Goal: Task Accomplishment & Management: Manage account settings

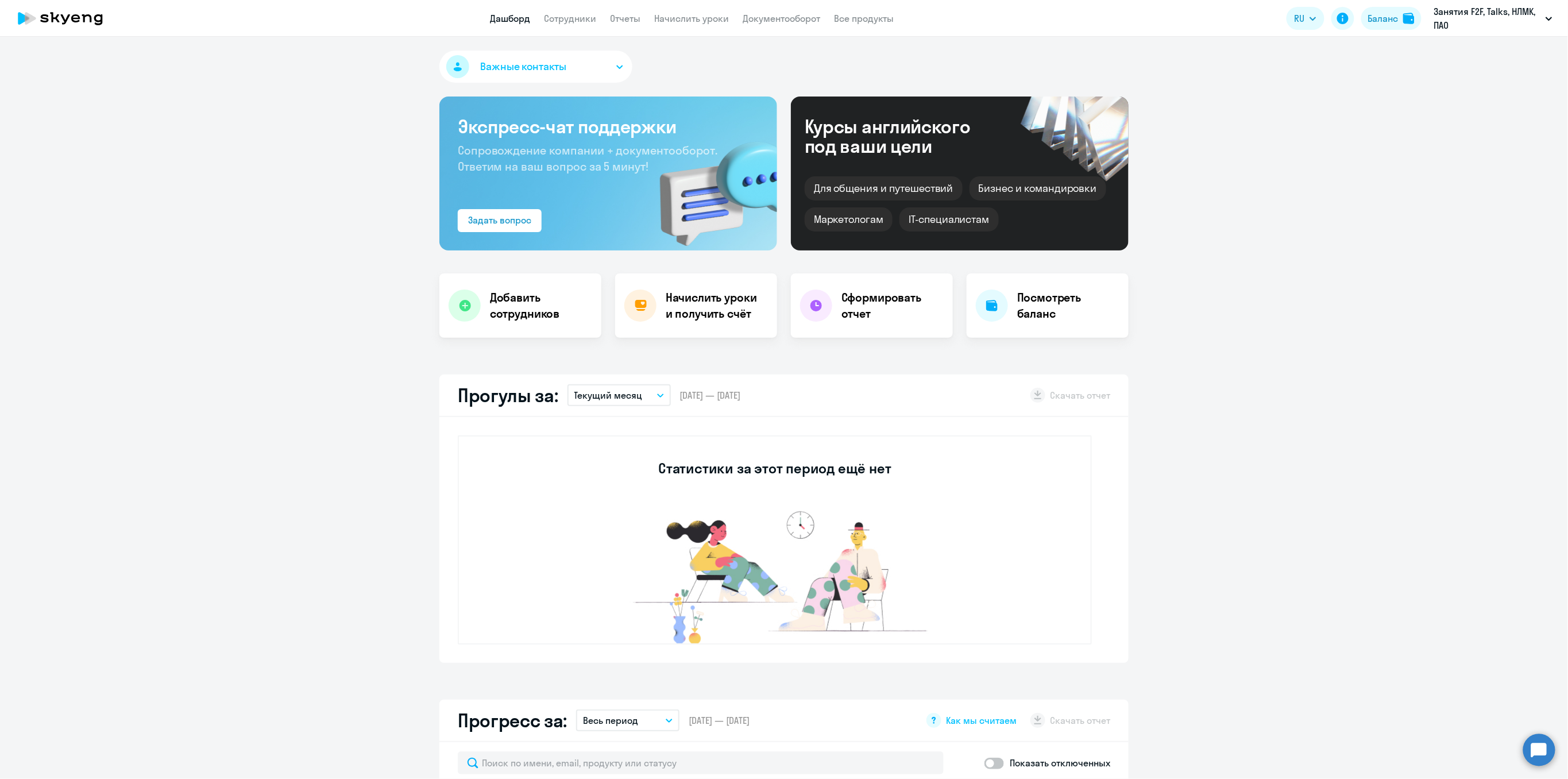
select select "30"
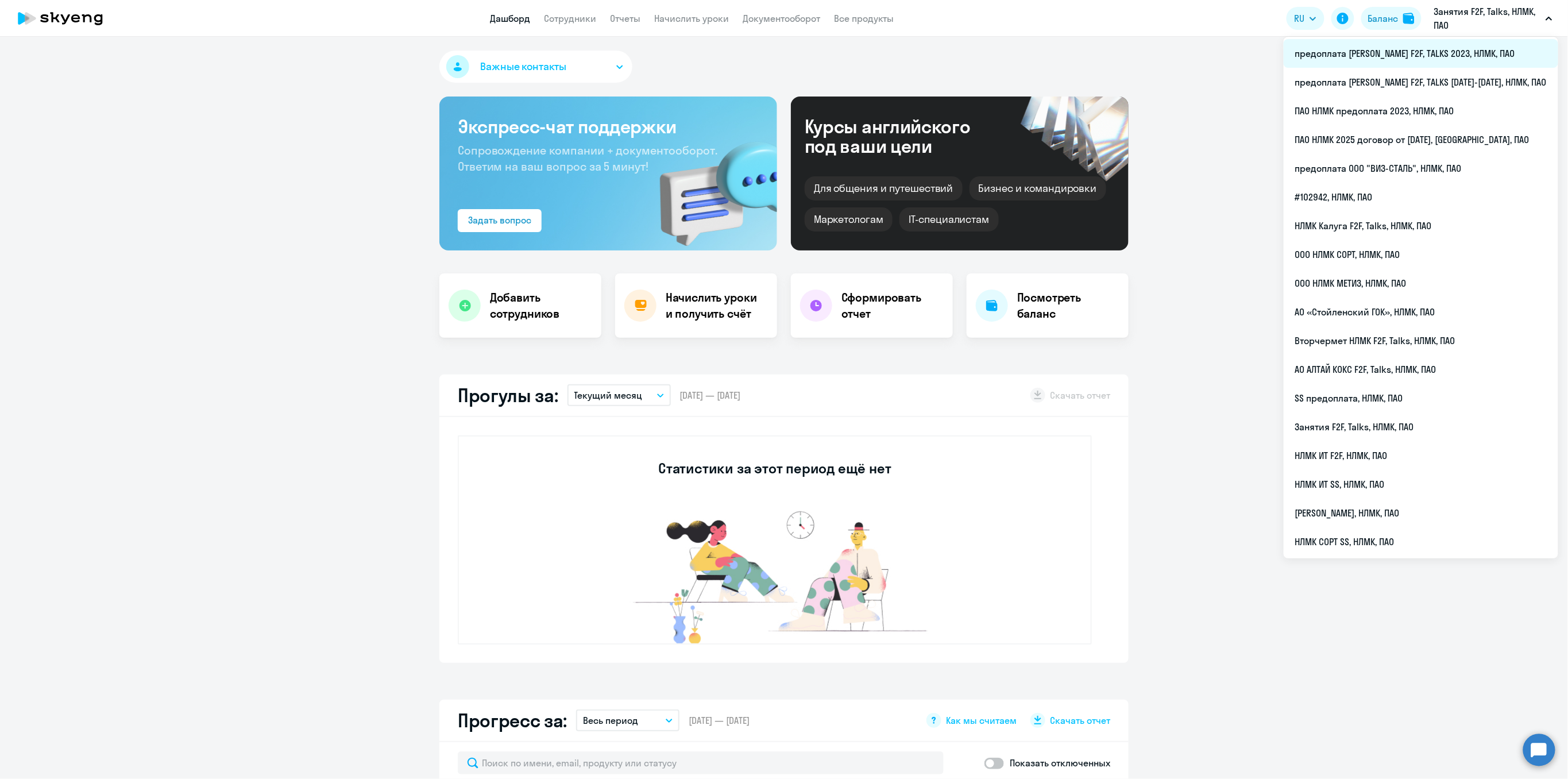
click at [1474, 54] on li "предоплата [PERSON_NAME] F2F, TALKS 2023, НЛМК, ПАО" at bounding box center [1421, 53] width 275 height 29
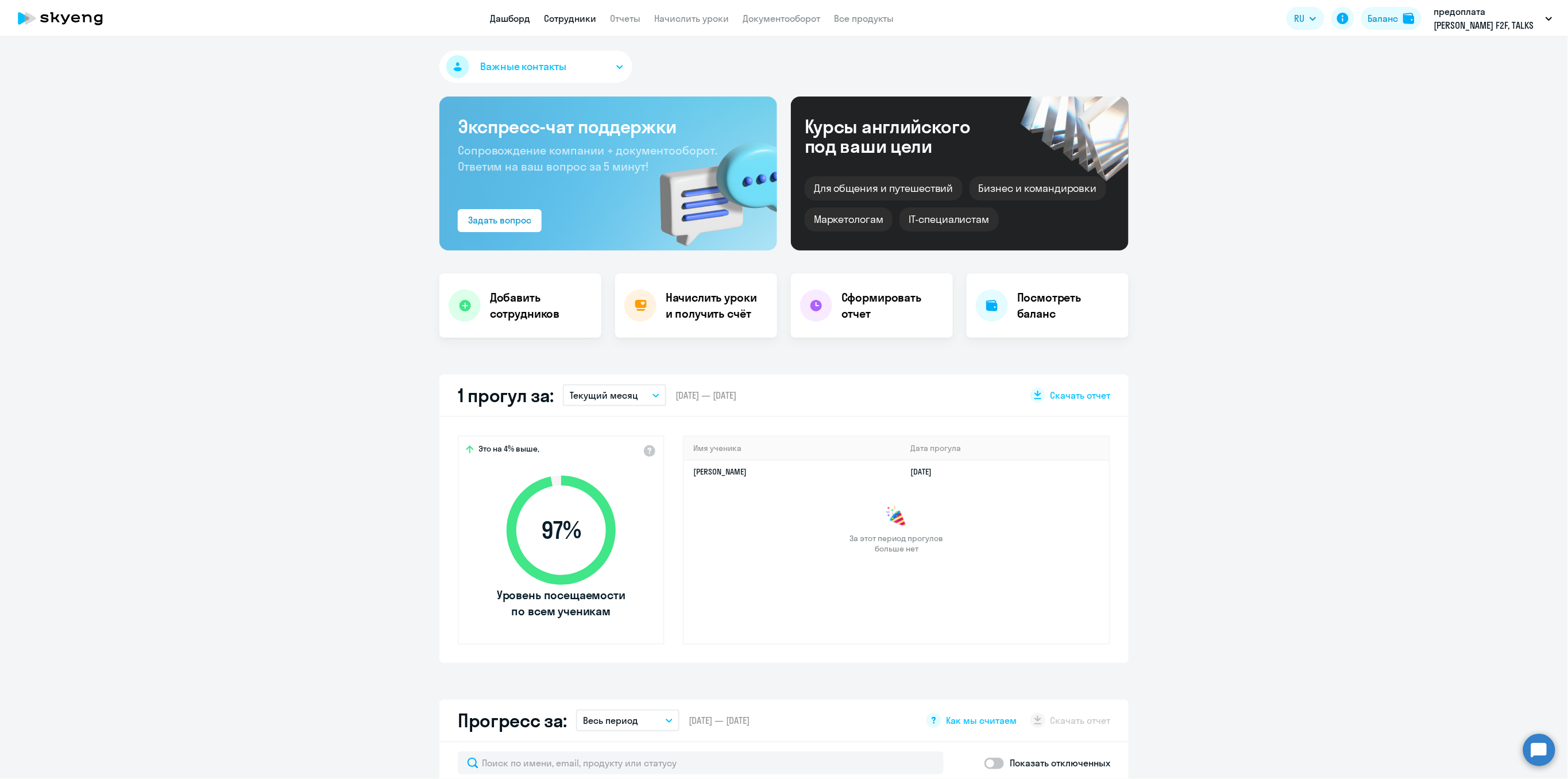
click at [562, 22] on link "Сотрудники" at bounding box center [570, 18] width 52 height 12
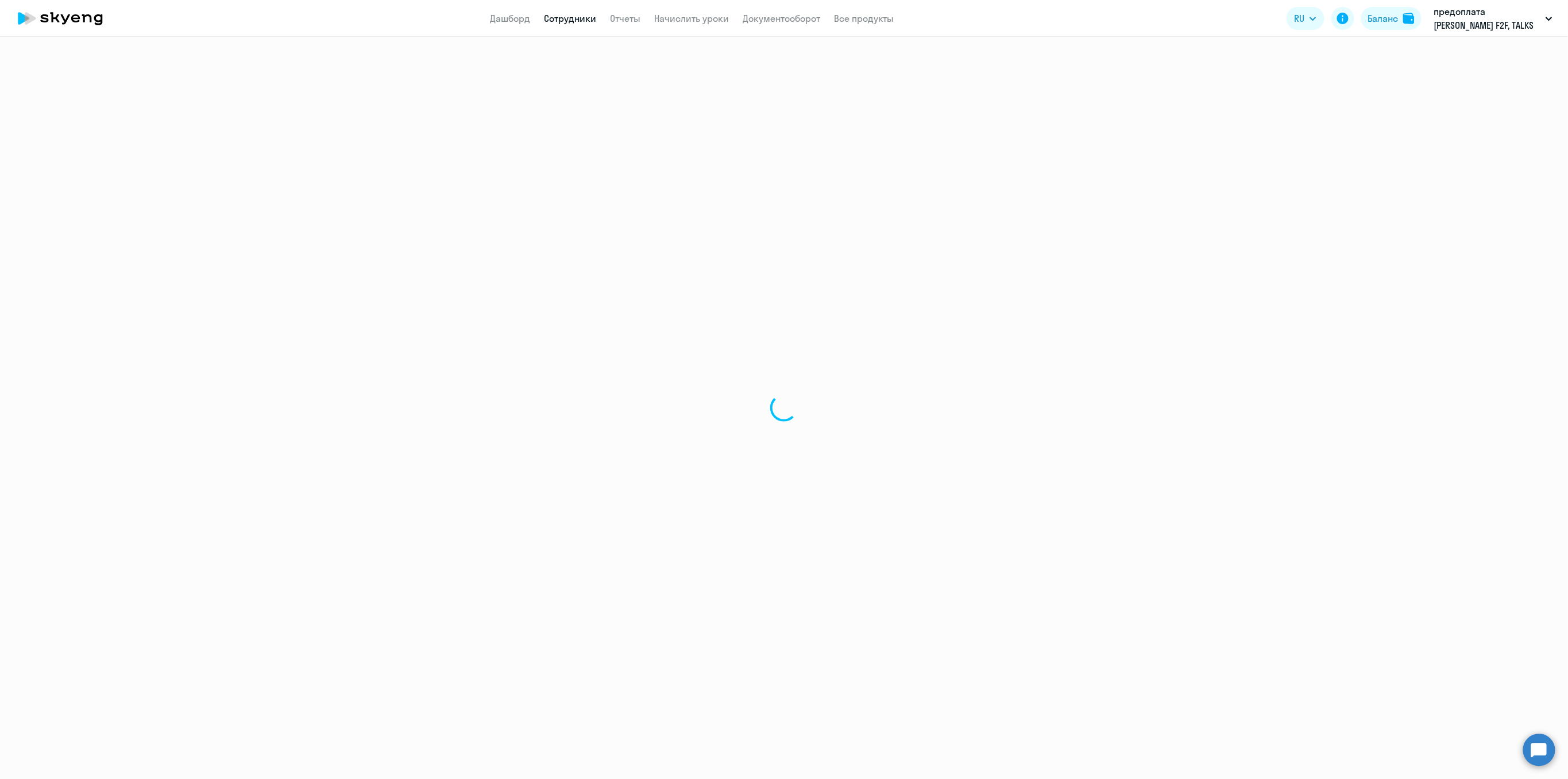
select select "30"
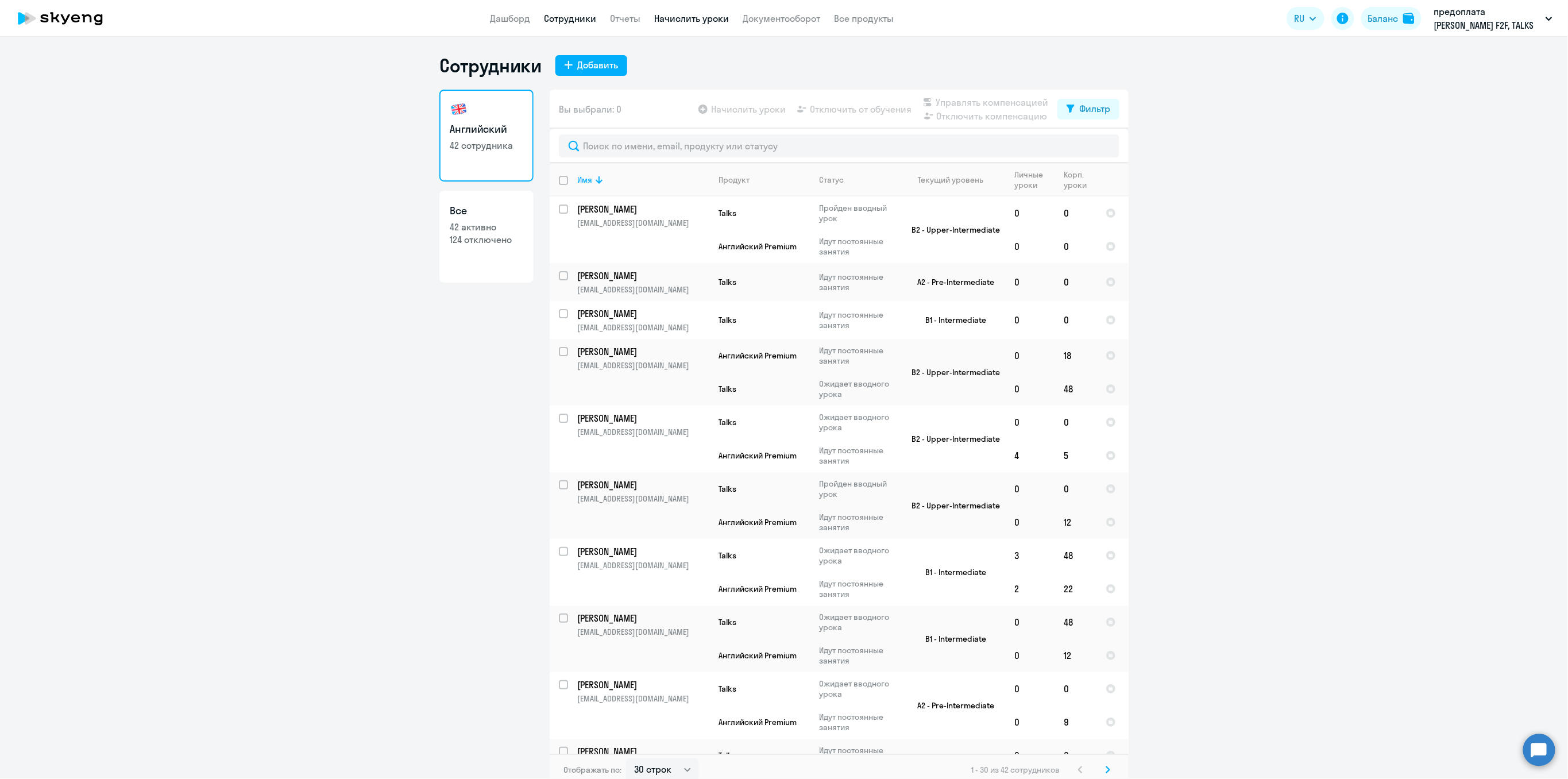
click at [687, 19] on link "Начислить уроки" at bounding box center [691, 18] width 75 height 12
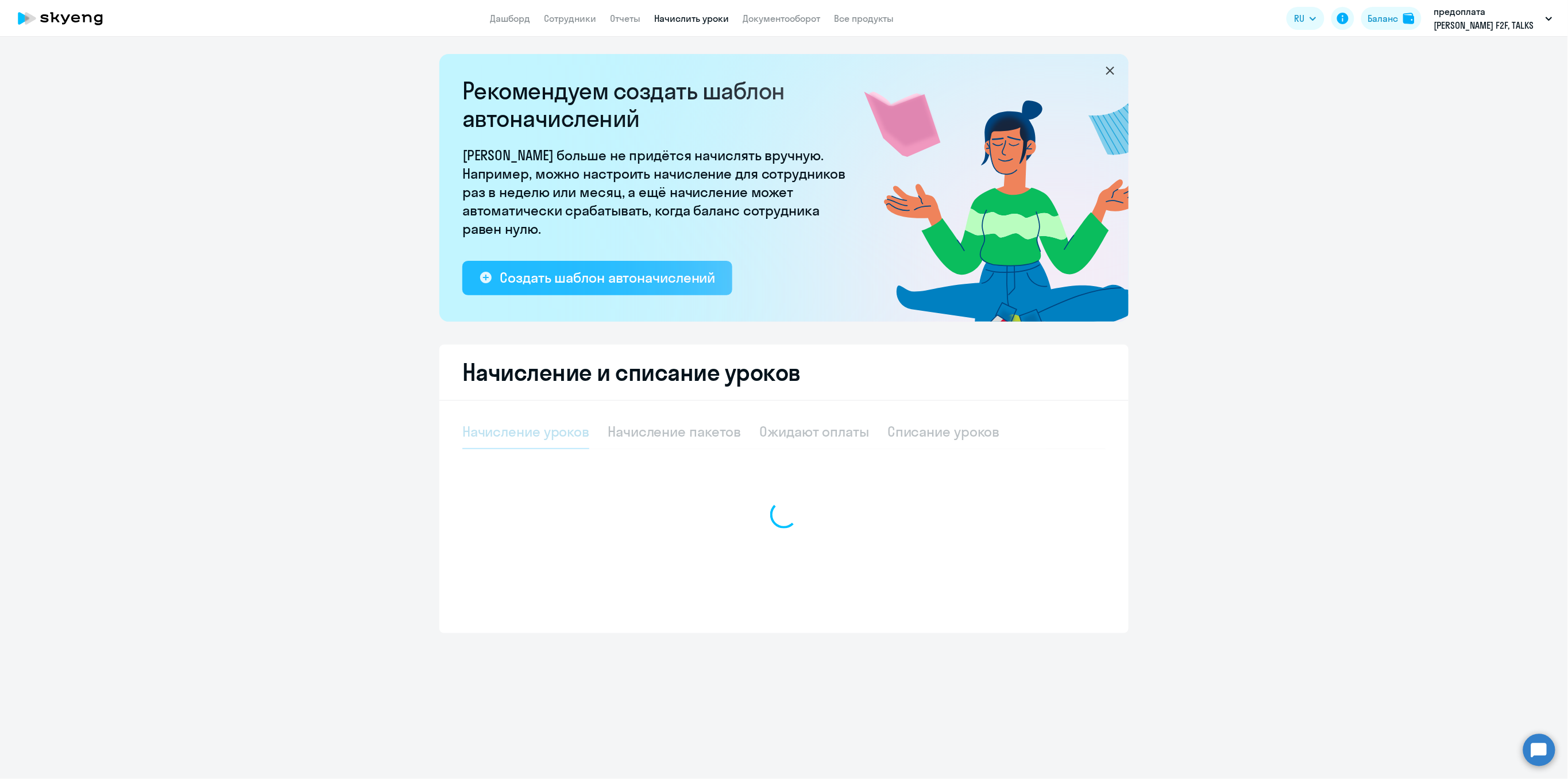
select select "10"
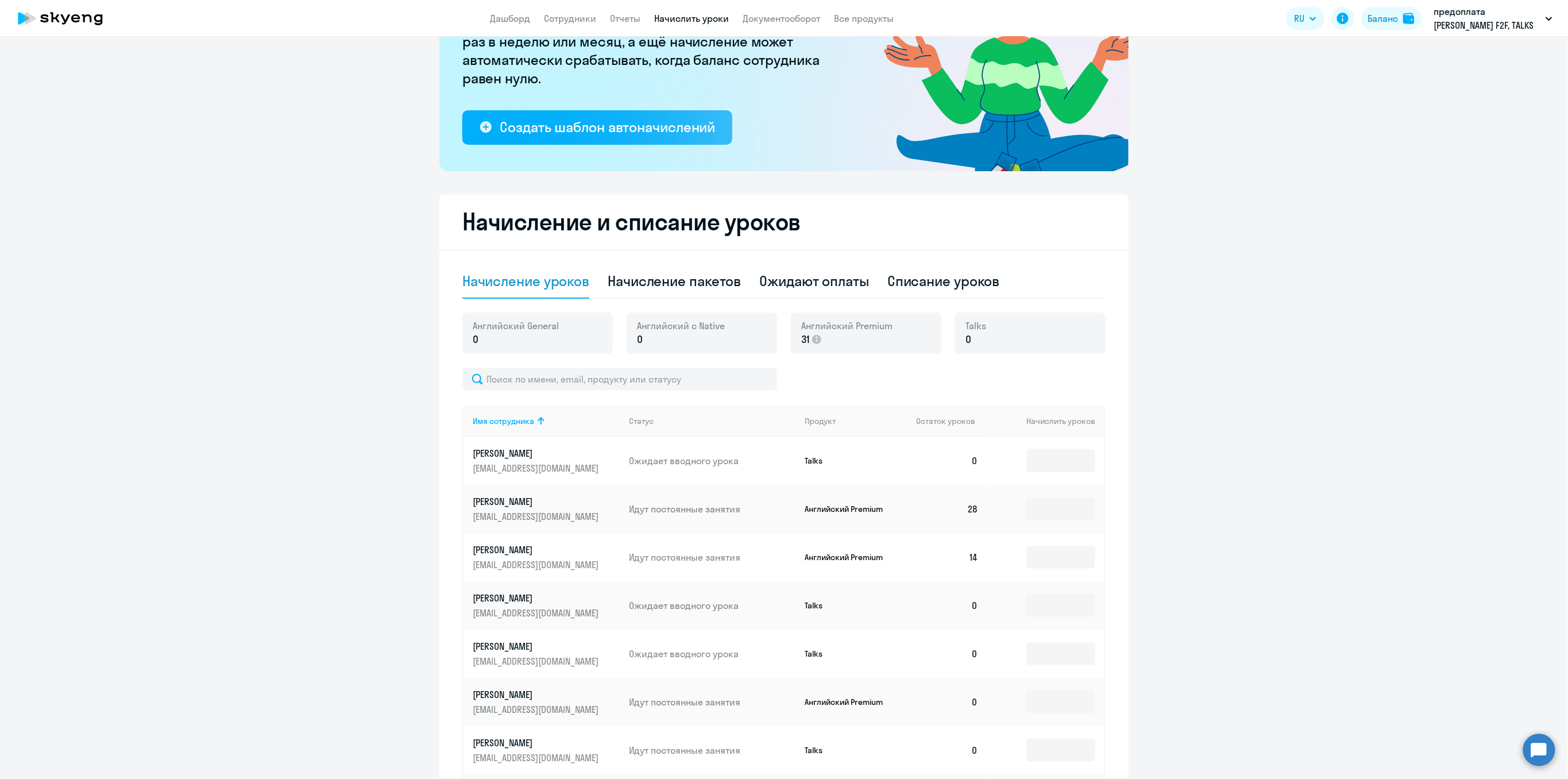
scroll to position [153, 0]
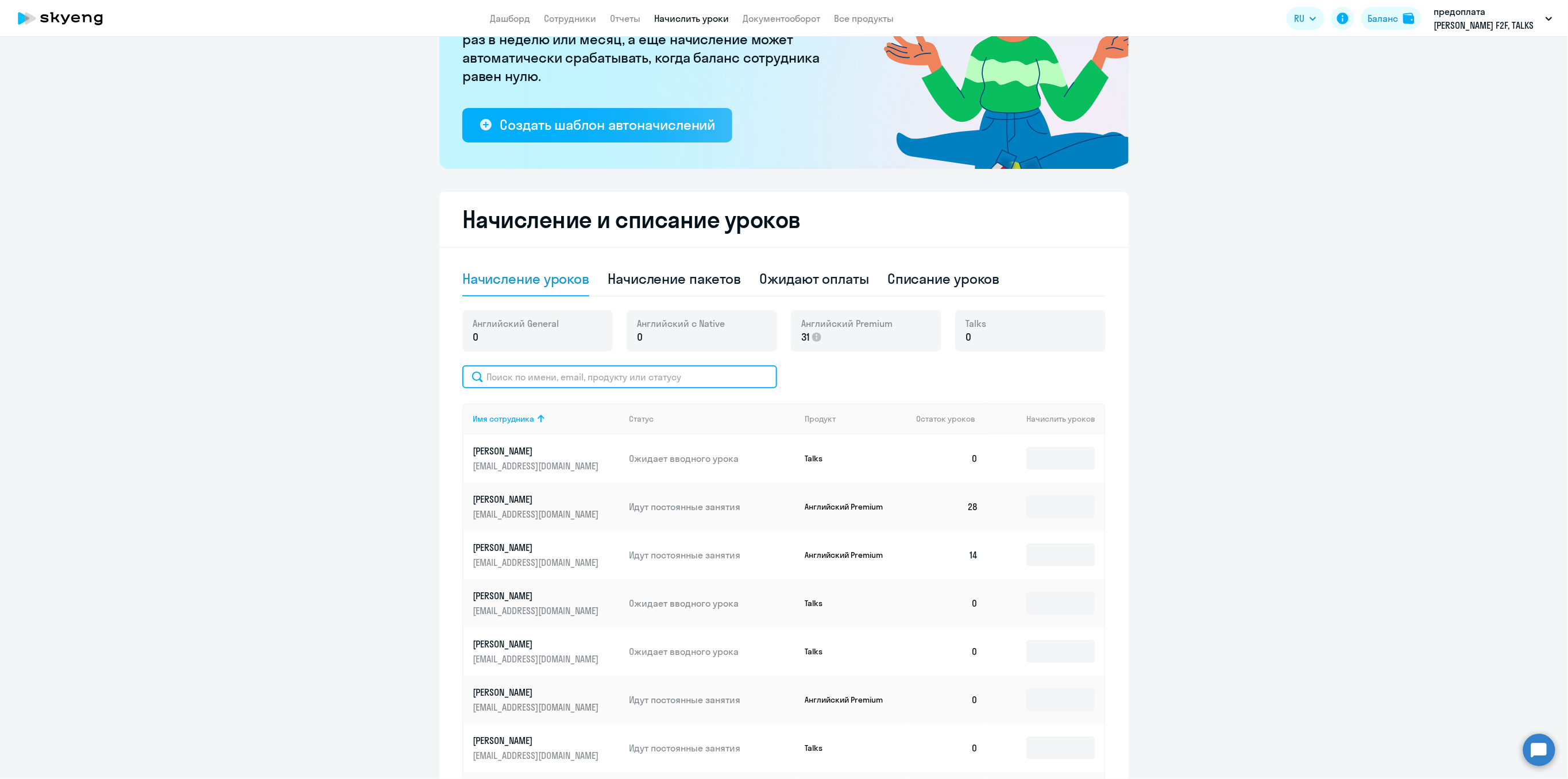
click at [532, 379] on input "text" at bounding box center [620, 377] width 315 height 23
click at [937, 274] on div "Списание уроков" at bounding box center [943, 279] width 113 height 18
select select "10"
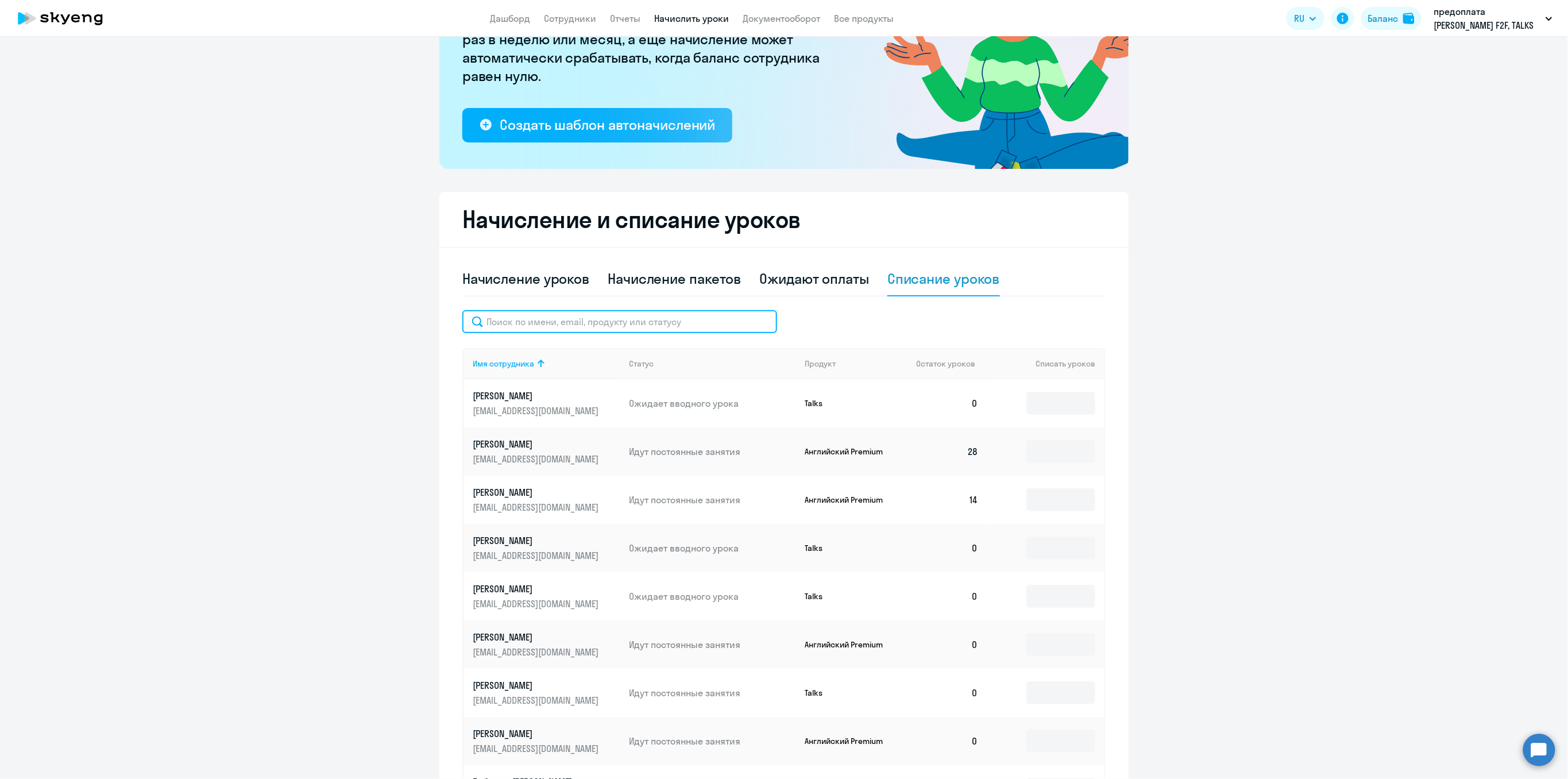
click at [514, 318] on input "text" at bounding box center [620, 322] width 315 height 23
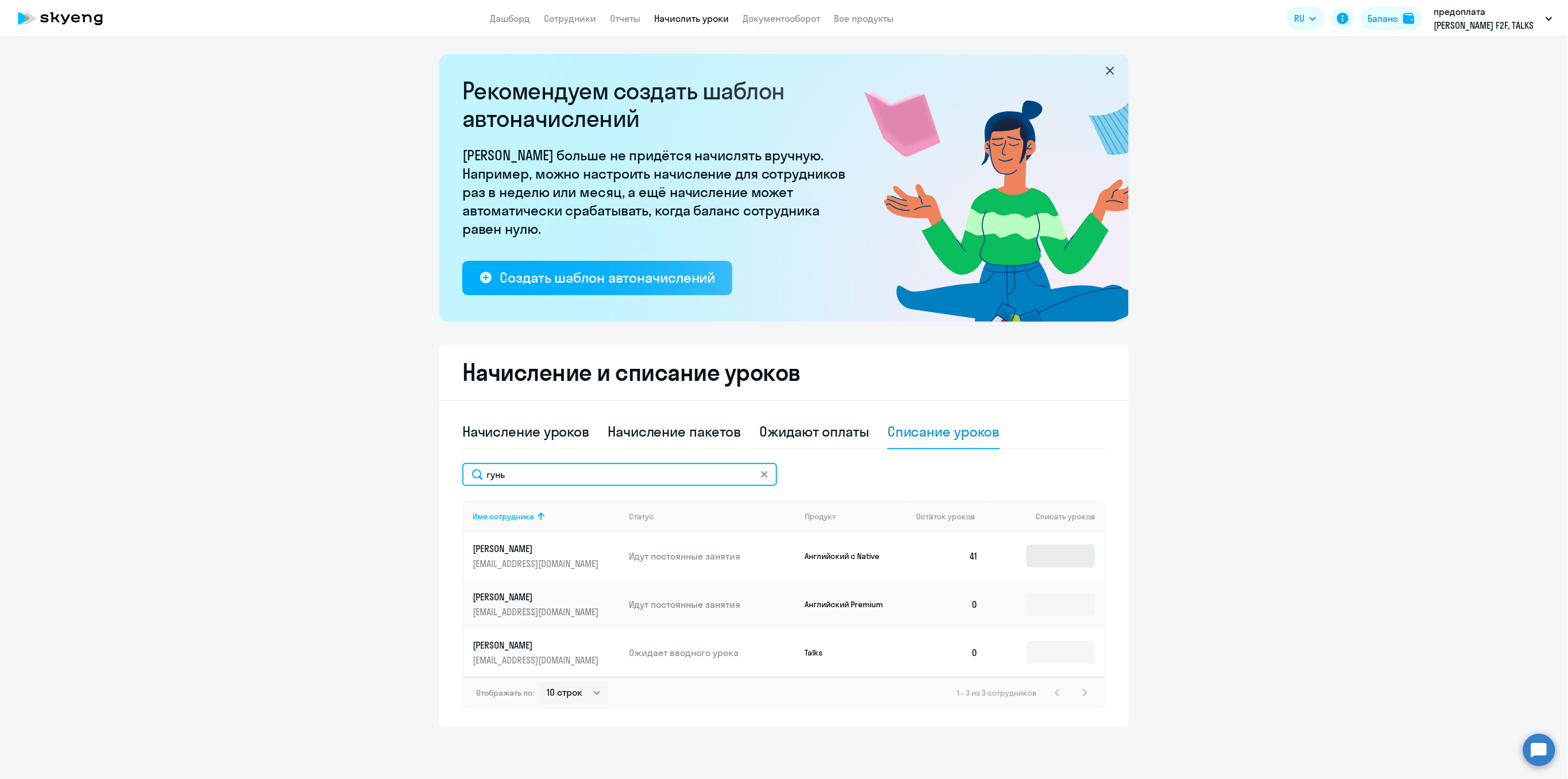
type input "гунь"
click at [1054, 559] on input at bounding box center [1060, 556] width 69 height 23
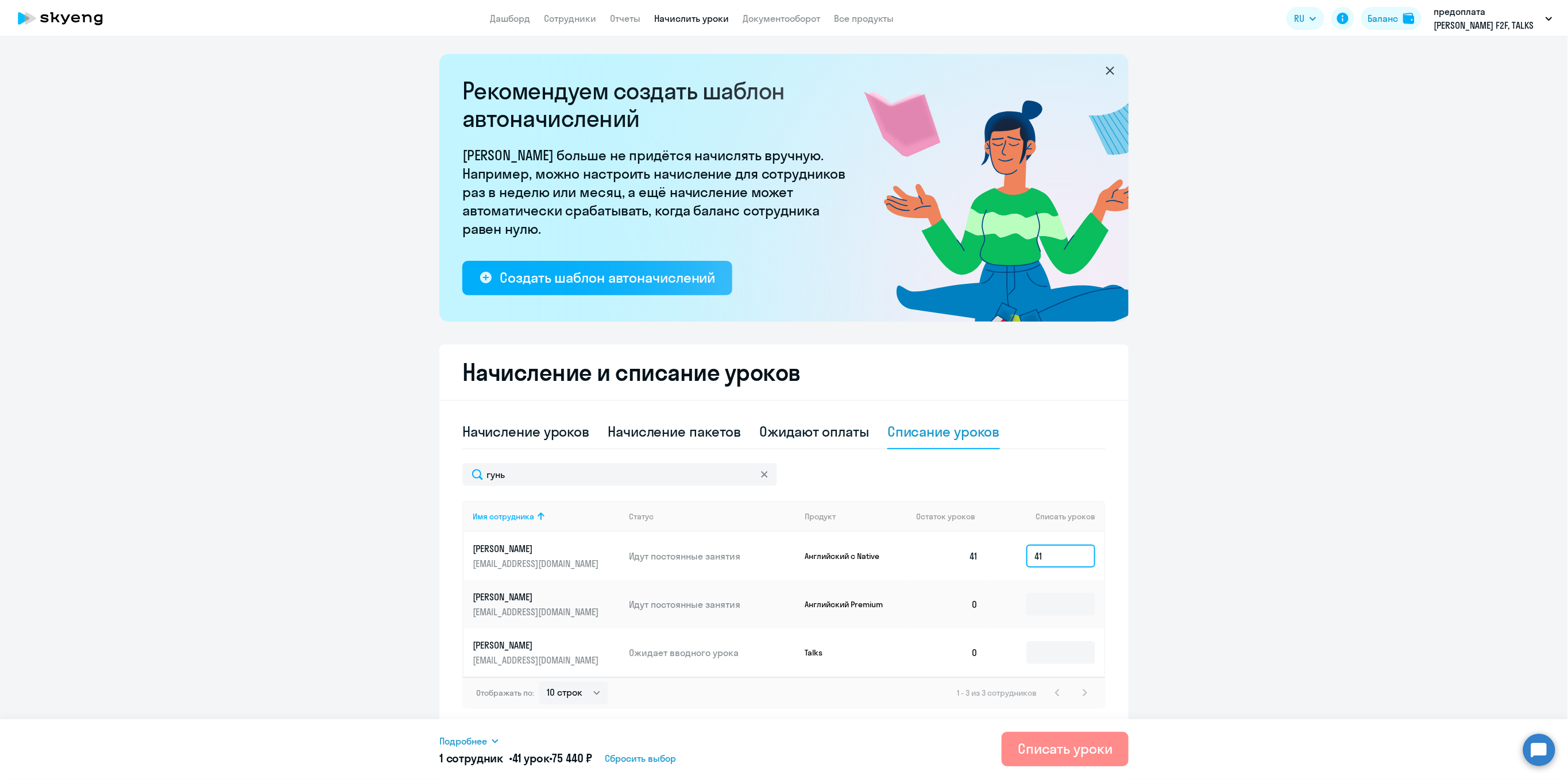
type input "41"
click at [1060, 747] on div "Списать уроки" at bounding box center [1065, 748] width 95 height 18
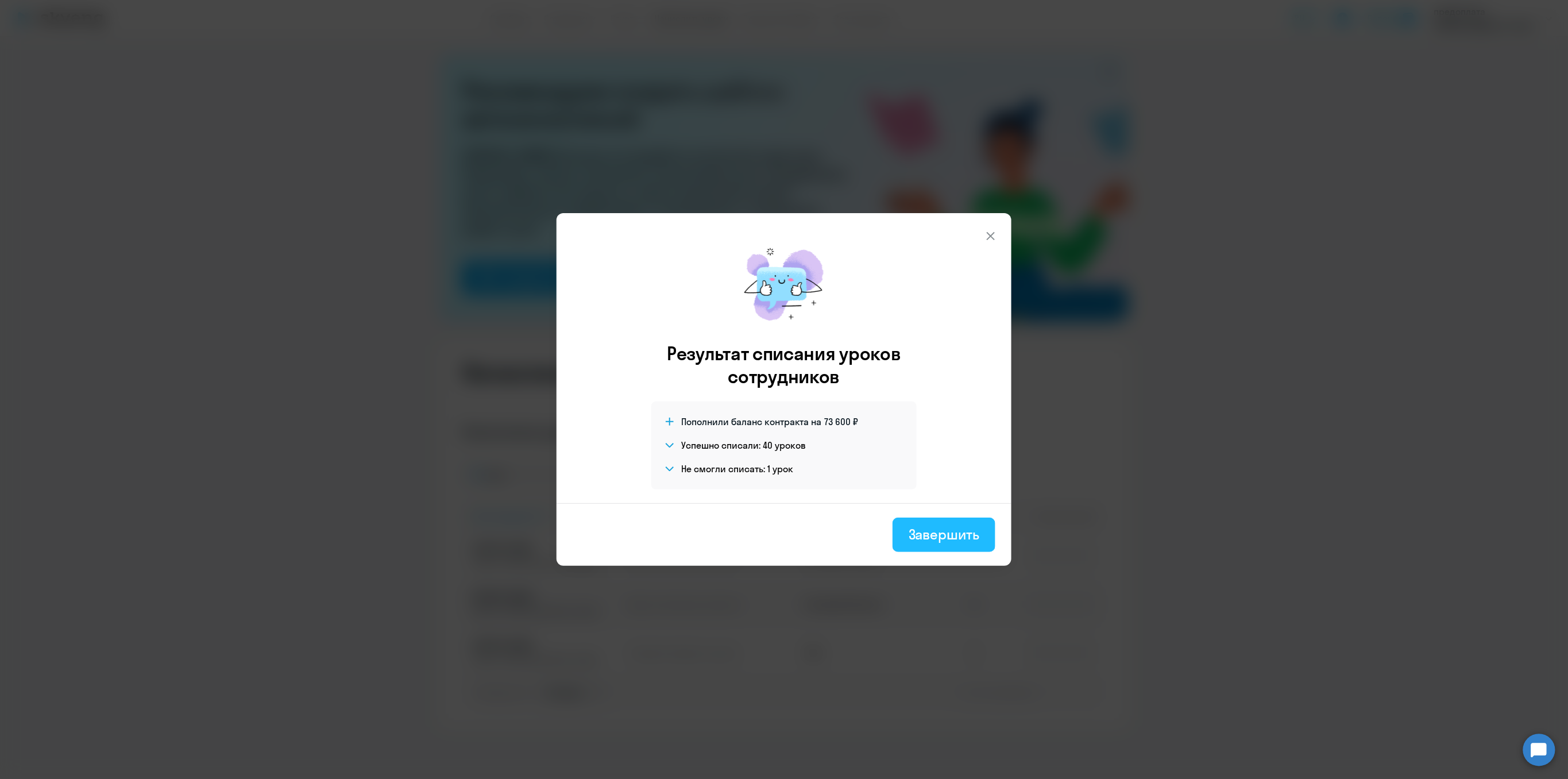
click at [969, 537] on div "Завершить" at bounding box center [944, 534] width 71 height 18
